Goal: Navigation & Orientation: Find specific page/section

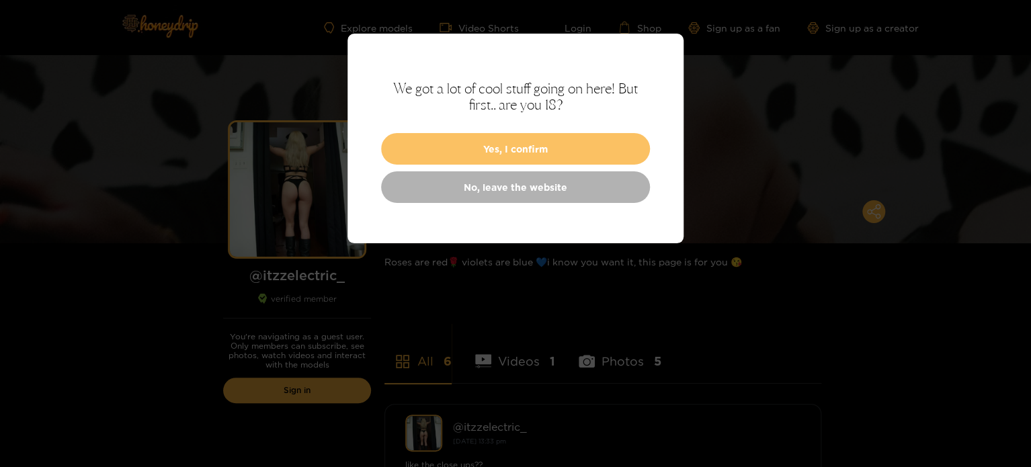
click at [560, 150] on button "Yes, I confirm" at bounding box center [515, 149] width 269 height 32
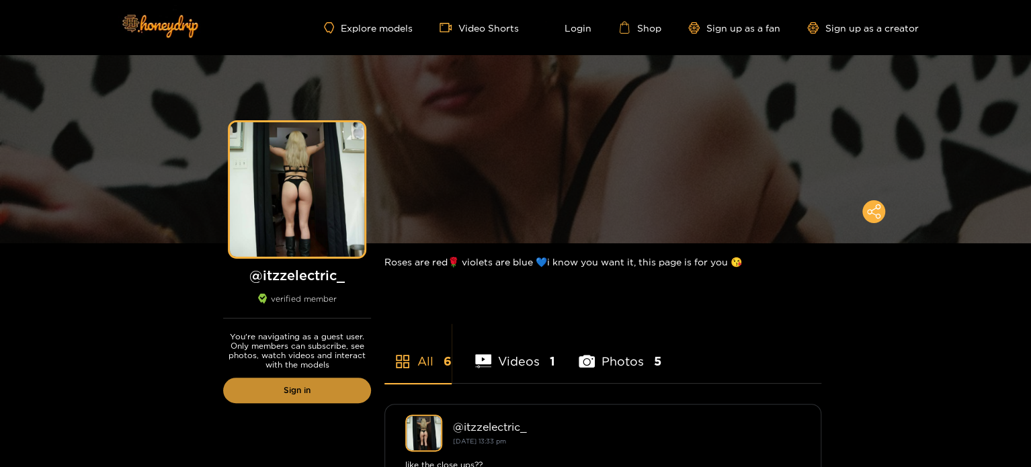
click at [322, 391] on link "Sign in" at bounding box center [297, 391] width 148 height 26
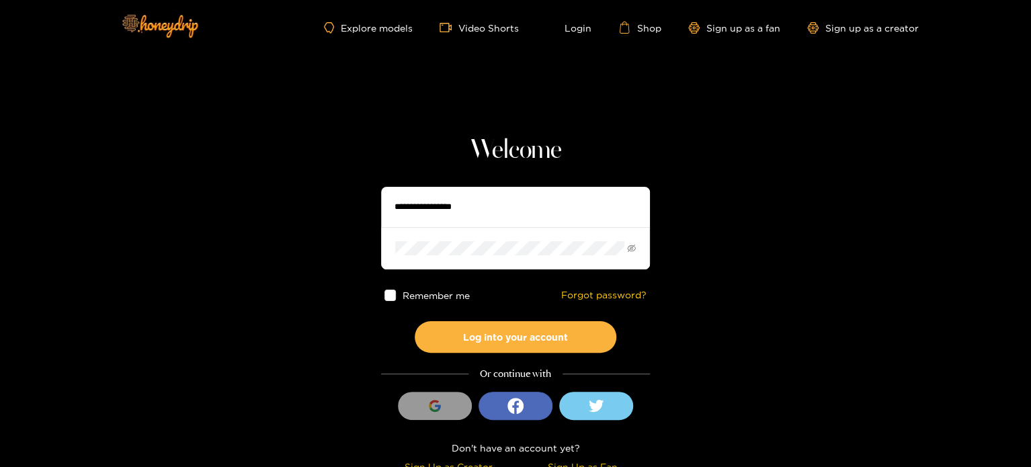
click at [482, 200] on input "text" at bounding box center [515, 207] width 269 height 40
click at [485, 204] on input "text" at bounding box center [515, 207] width 269 height 40
type input "**********"
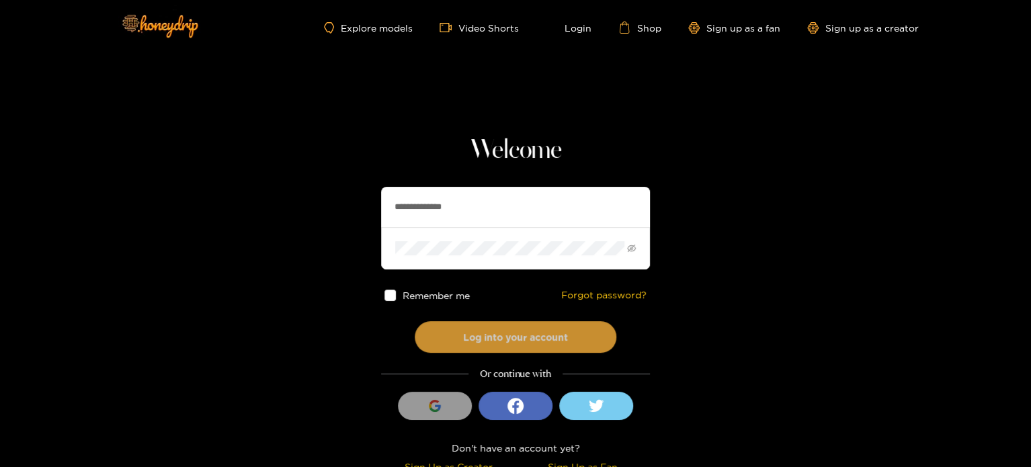
click at [505, 324] on button "Log into your account" at bounding box center [516, 337] width 202 height 32
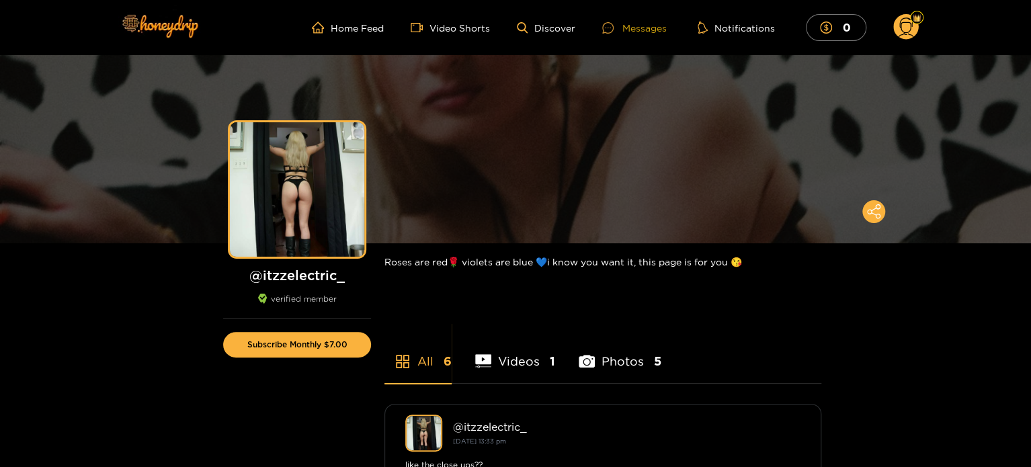
click at [626, 32] on div "Messages" at bounding box center [634, 27] width 64 height 15
